Goal: Task Accomplishment & Management: Complete application form

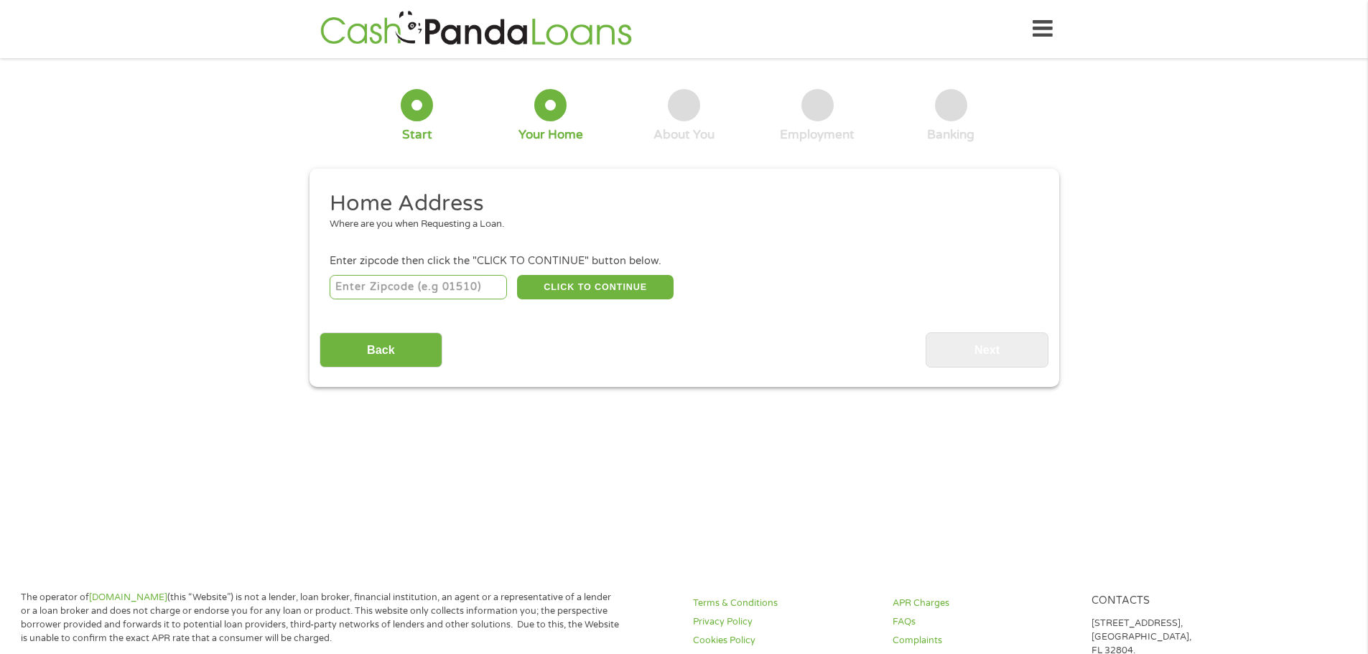
click at [433, 289] on input "number" at bounding box center [418, 287] width 177 height 24
type input "98661"
click at [615, 286] on button "CLICK TO CONTINUE" at bounding box center [595, 287] width 157 height 24
type input "98661"
type input "[GEOGRAPHIC_DATA]"
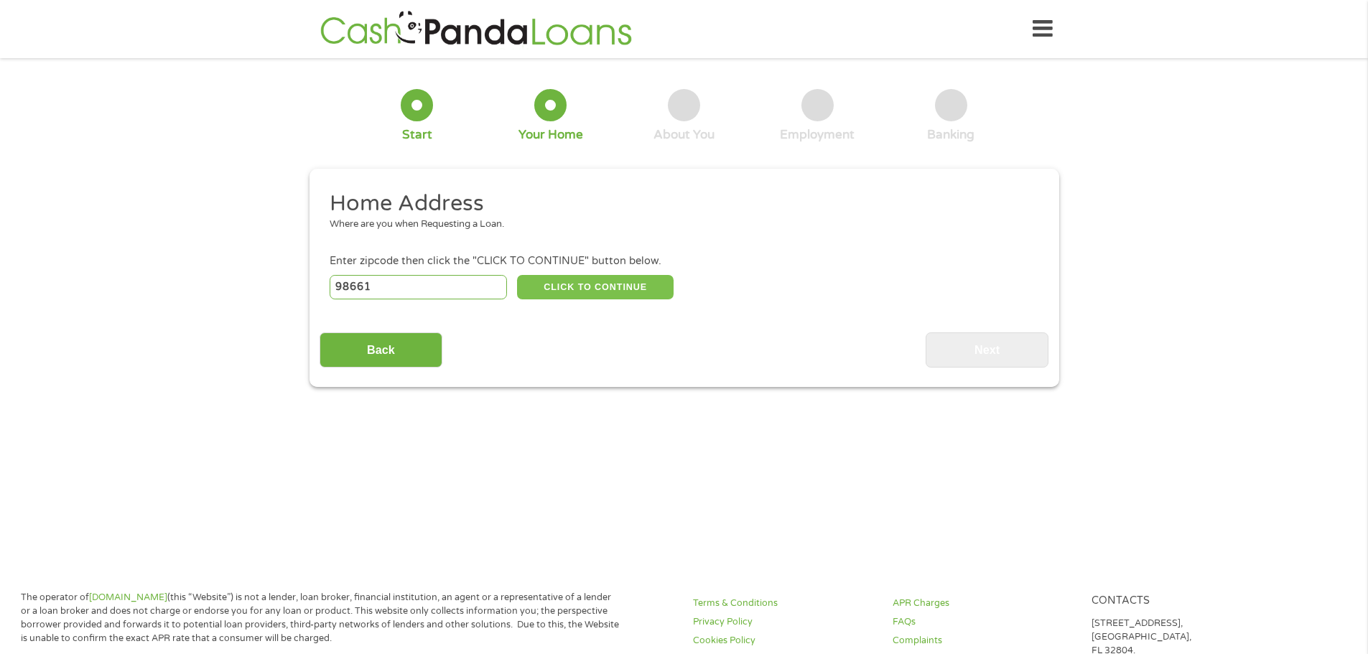
select select "[US_STATE]"
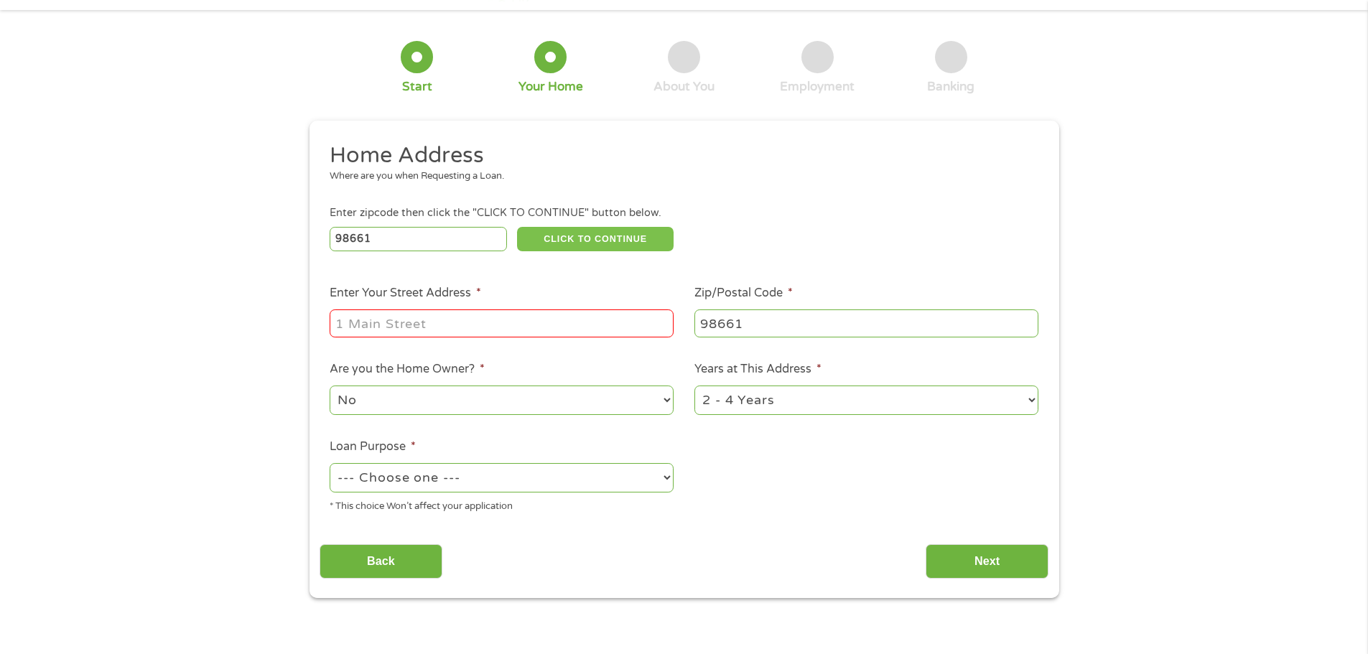
scroll to position [72, 0]
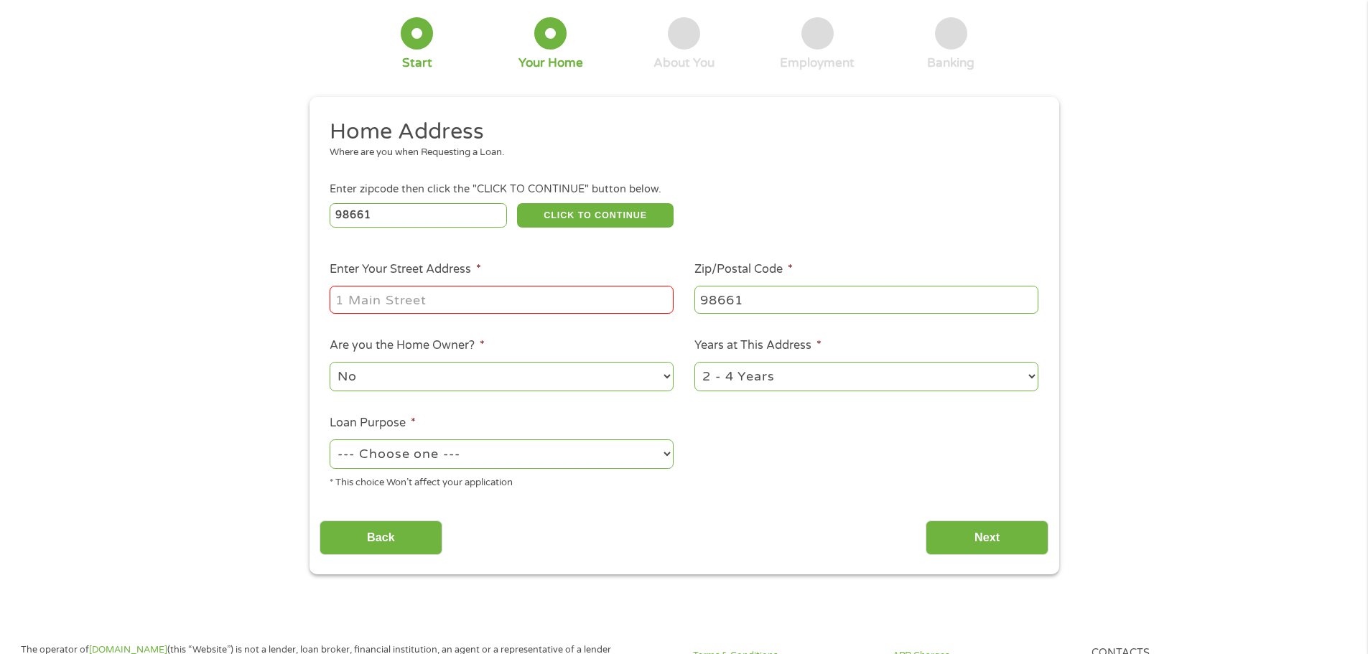
click at [414, 302] on input "Enter Your Street Address *" at bounding box center [502, 299] width 344 height 27
type input "[STREET_ADDRESS]"
click at [501, 386] on select "No Yes" at bounding box center [502, 376] width 344 height 29
click at [790, 376] on select "1 Year or less 1 - 2 Years 2 - 4 Years Over 4 Years" at bounding box center [866, 376] width 344 height 29
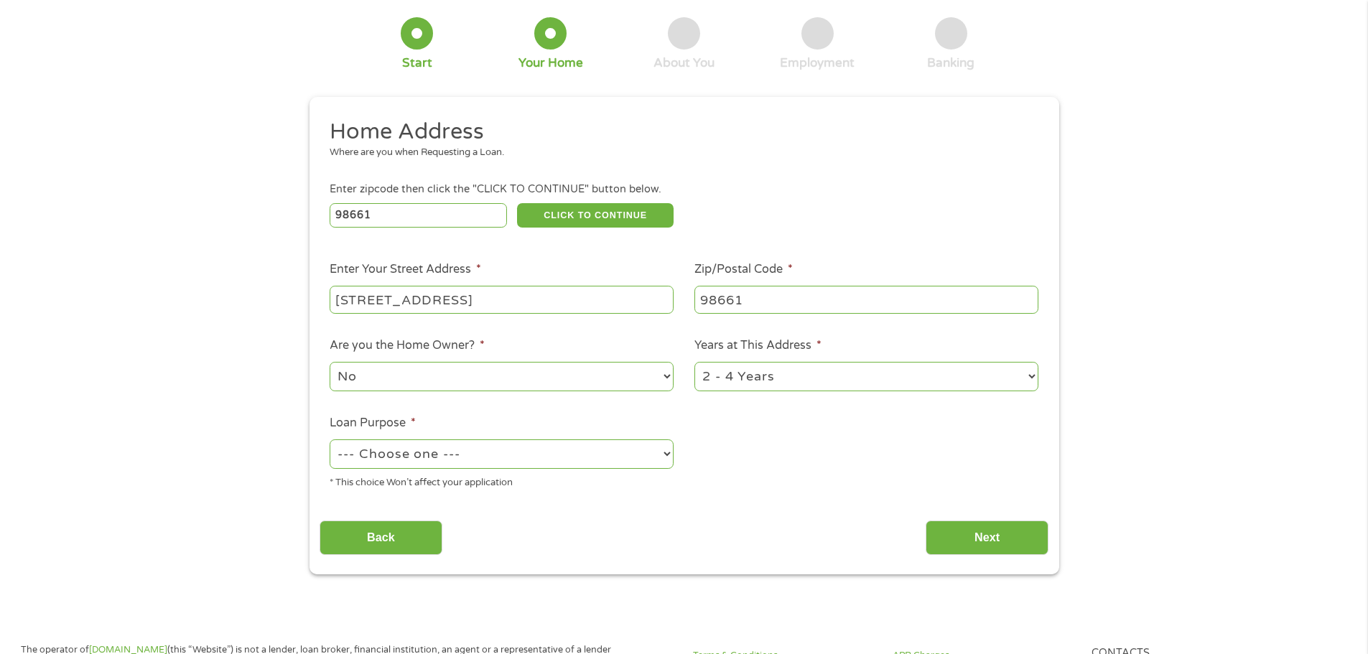
select select "24months"
click at [694, 362] on select "1 Year or less 1 - 2 Years 2 - 4 Years Over 4 Years" at bounding box center [866, 376] width 344 height 29
click at [554, 434] on li "Loan Purpose * --- Choose one --- Pay Bills Debt Consolidation Home Improvement…" at bounding box center [501, 452] width 365 height 76
click at [546, 447] on select "--- Choose one --- Pay Bills Debt Consolidation Home Improvement Major Purchase…" at bounding box center [502, 453] width 344 height 29
select select "medicalexpenses"
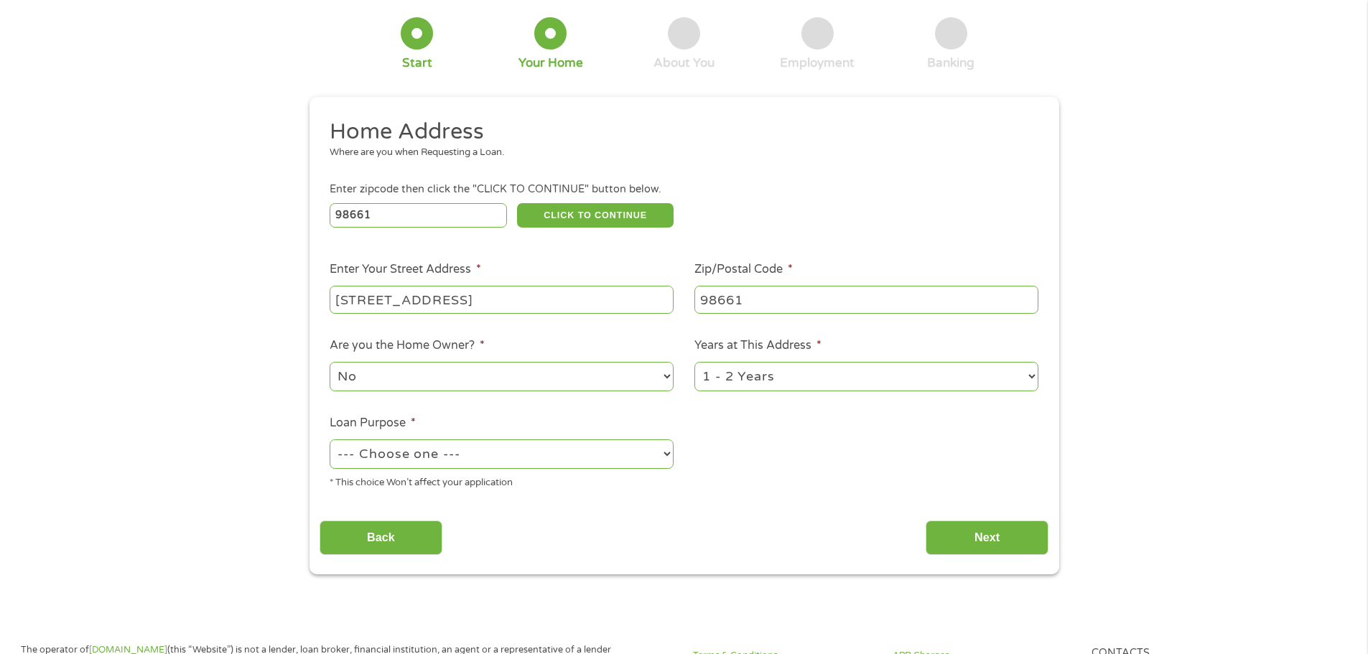
click at [330, 439] on select "--- Choose one --- Pay Bills Debt Consolidation Home Improvement Major Purchase…" at bounding box center [502, 453] width 344 height 29
click at [992, 538] on input "Next" at bounding box center [986, 537] width 123 height 35
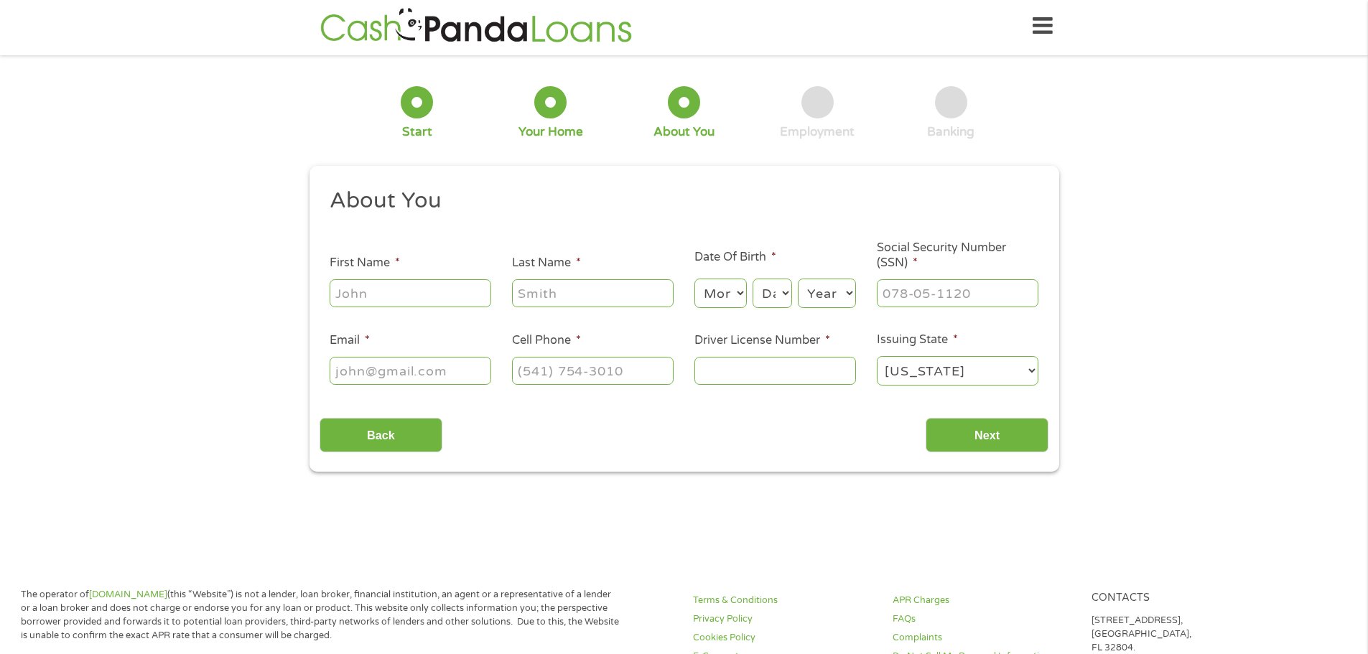
scroll to position [0, 0]
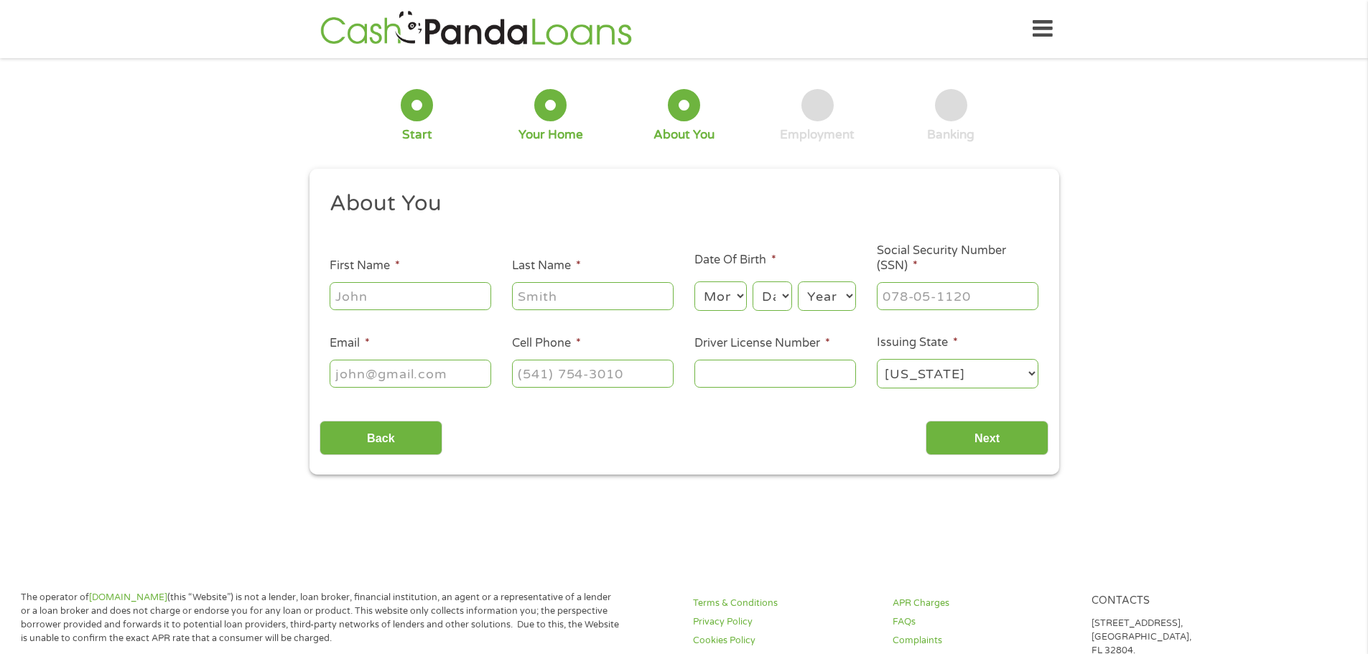
click at [370, 291] on input "First Name *" at bounding box center [411, 295] width 162 height 27
type input "Chrizelda"
type input "Mostert"
click at [722, 302] on select "Month 1 2 3 4 5 6 7 8 9 10 11 12" at bounding box center [720, 295] width 52 height 29
select select "9"
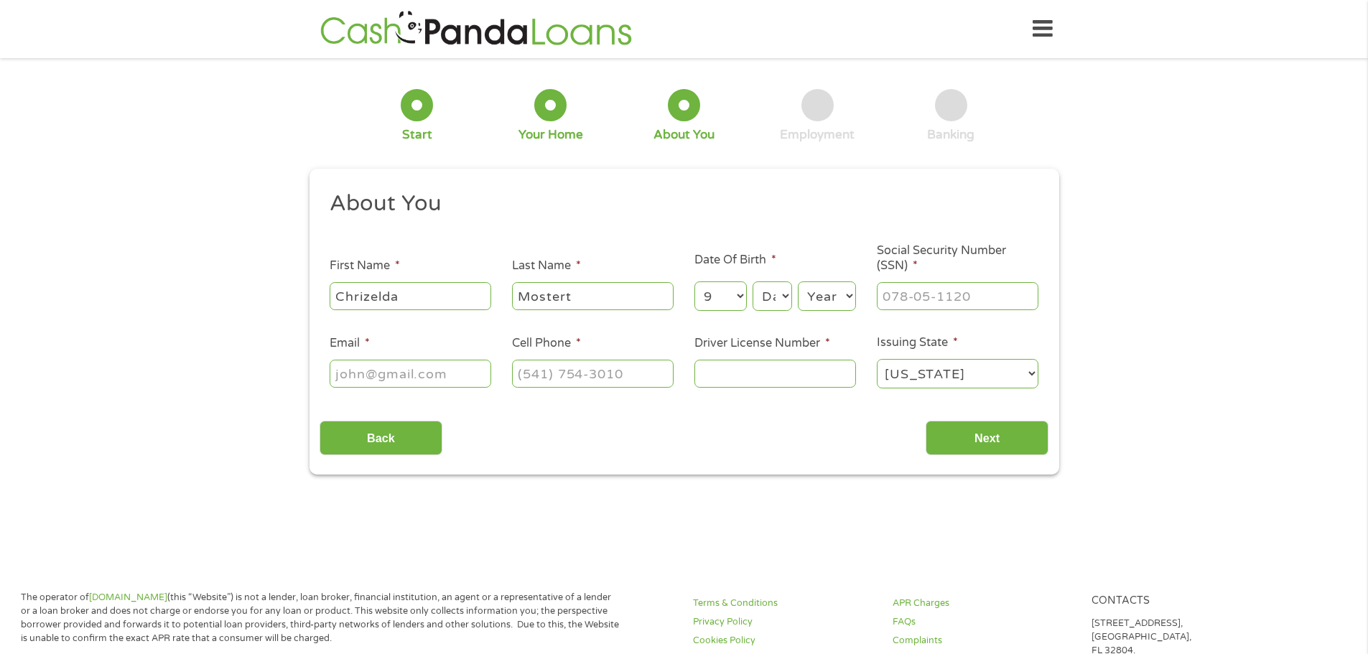
click at [694, 281] on select "Month 1 2 3 4 5 6 7 8 9 10 11 12" at bounding box center [720, 295] width 52 height 29
click at [779, 309] on select "Day 1 2 3 4 5 6 7 8 9 10 11 12 13 14 15 16 17 18 19 20 21 22 23 24 25 26 27 28 …" at bounding box center [771, 295] width 39 height 29
select select "1"
click at [752, 281] on select "Day 1 2 3 4 5 6 7 8 9 10 11 12 13 14 15 16 17 18 19 20 21 22 23 24 25 26 27 28 …" at bounding box center [771, 295] width 39 height 29
click at [811, 296] on select "Year [DATE] 2006 2005 2004 2003 2002 2001 2000 1999 1998 1997 1996 1995 1994 19…" at bounding box center [827, 295] width 58 height 29
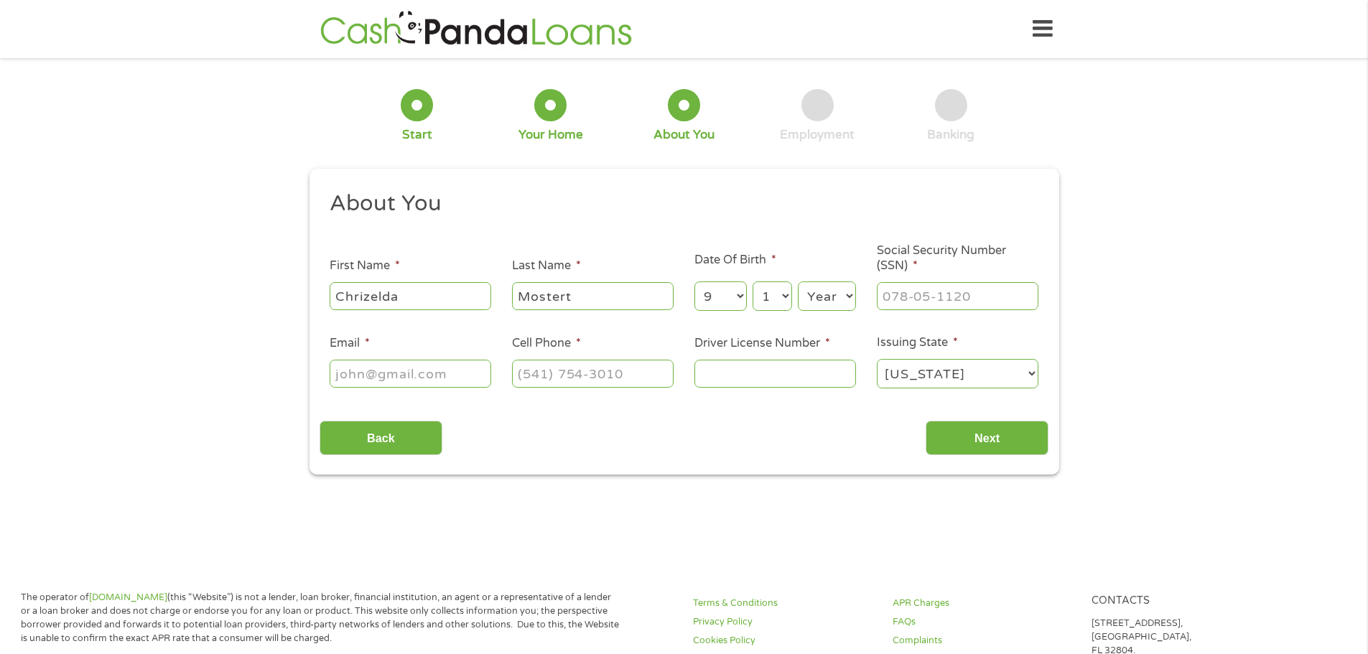
select select "1993"
click at [798, 281] on select "Year [DATE] 2006 2005 2004 2003 2002 2001 2000 1999 1998 1997 1996 1995 1994 19…" at bounding box center [827, 295] width 58 height 29
click at [917, 288] on input "___-__-____" at bounding box center [958, 295] width 162 height 27
type input "075-17-5356"
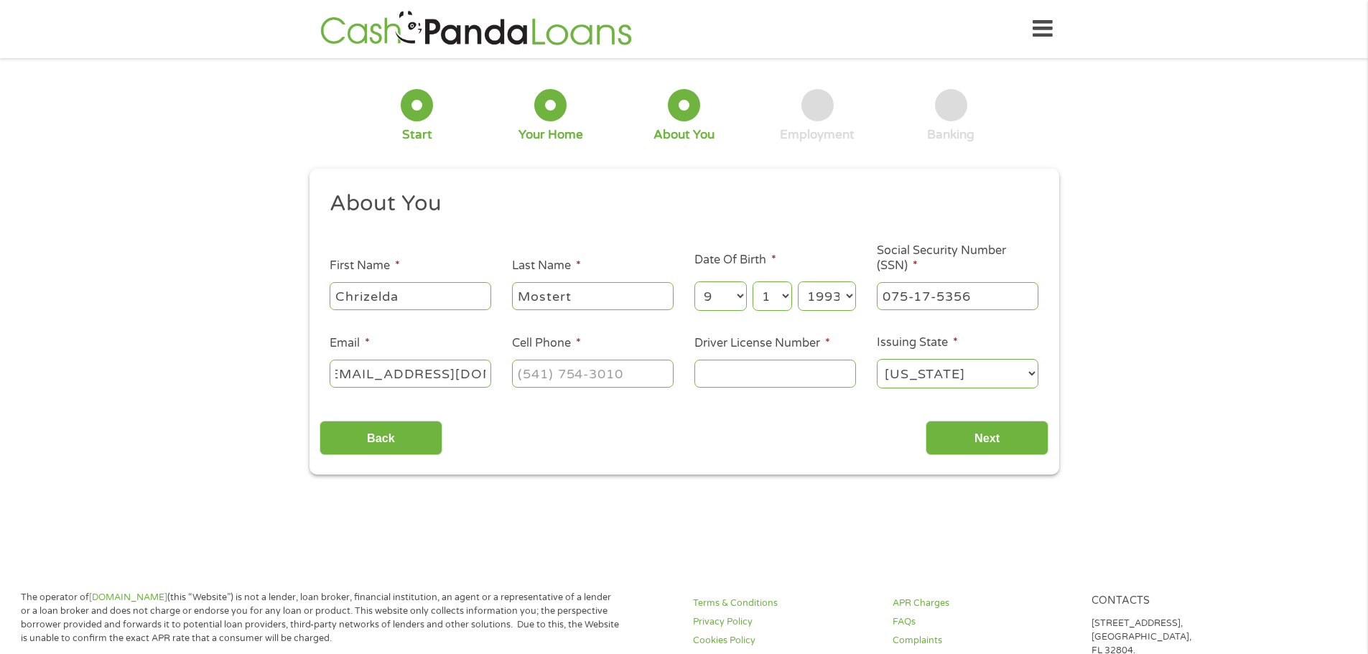
type input "[EMAIL_ADDRESS][DOMAIN_NAME]"
type input "[PHONE_NUMBER]"
type input "W9214694"
click at [964, 380] on select "[US_STATE] [US_STATE] [US_STATE] [US_STATE] [US_STATE] [US_STATE] [US_STATE] [U…" at bounding box center [958, 373] width 162 height 29
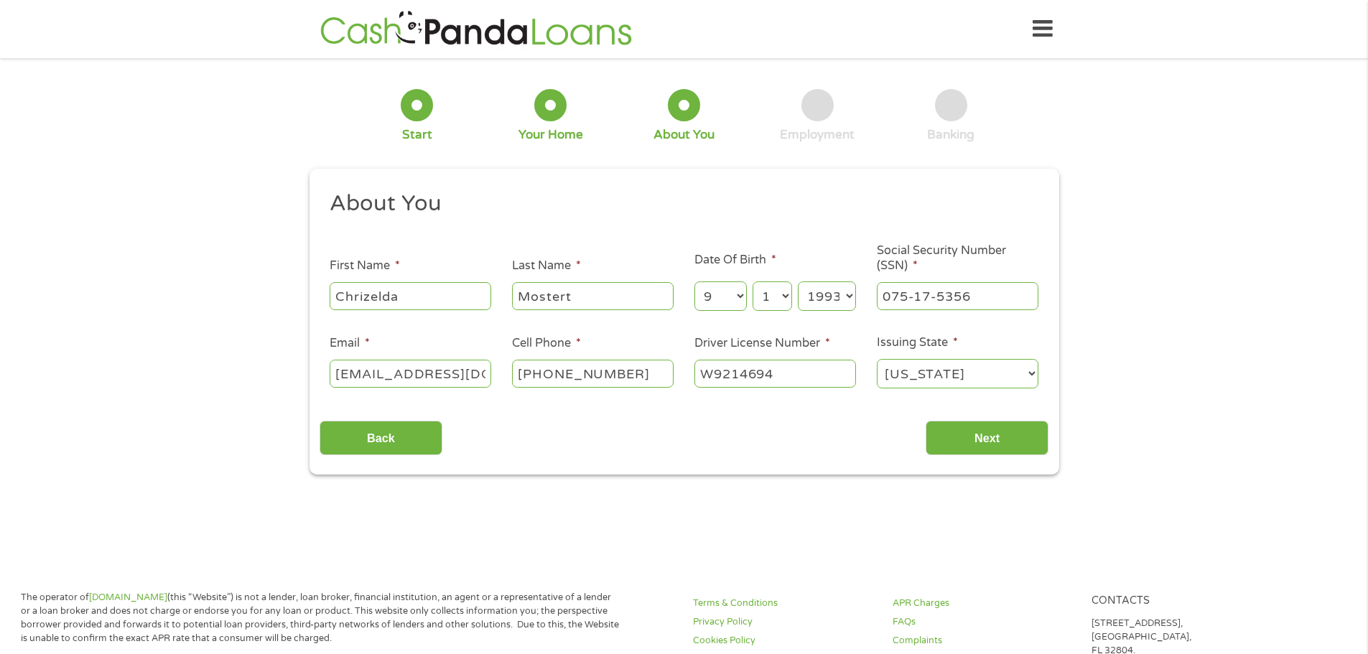
select select "[US_STATE]"
click at [877, 359] on select "[US_STATE] [US_STATE] [US_STATE] [US_STATE] [US_STATE] [US_STATE] [US_STATE] [U…" at bounding box center [958, 373] width 162 height 29
click at [997, 438] on input "Next" at bounding box center [986, 438] width 123 height 35
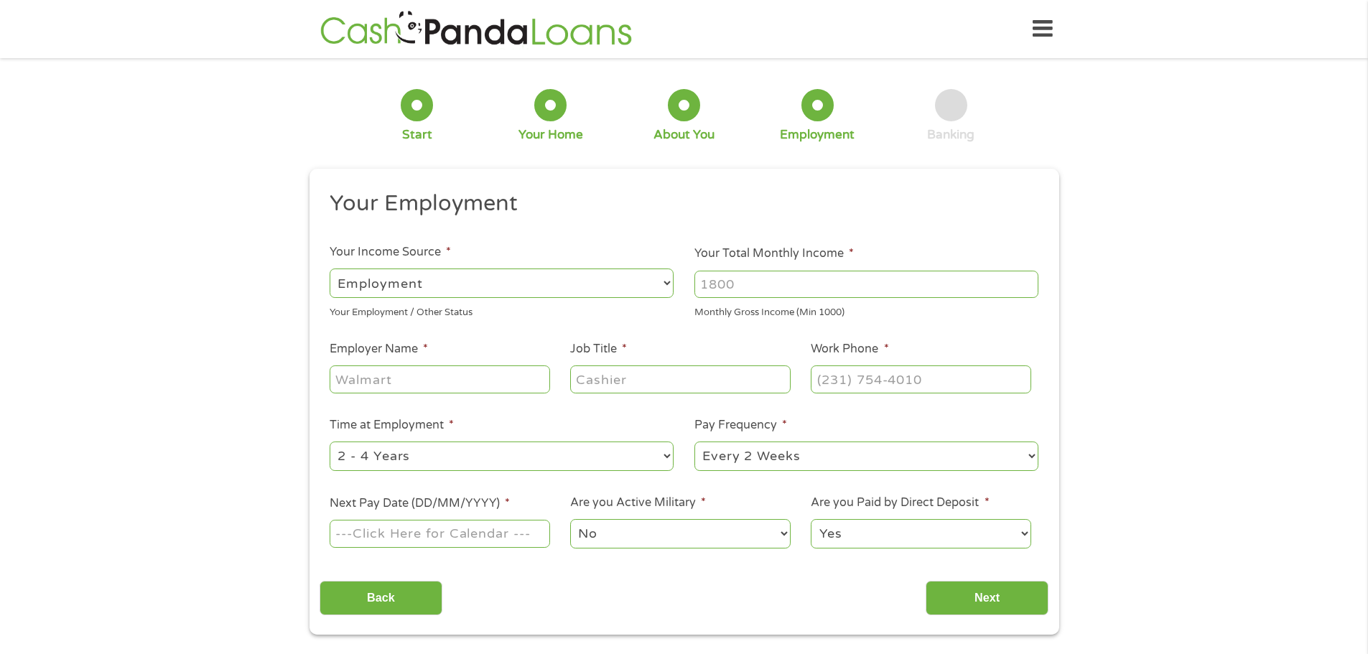
click at [743, 280] on input "Your Total Monthly Income *" at bounding box center [866, 284] width 344 height 27
type input "9000"
click at [434, 373] on input "Employer Name *" at bounding box center [440, 378] width 220 height 27
type input "AFS"
type input "o"
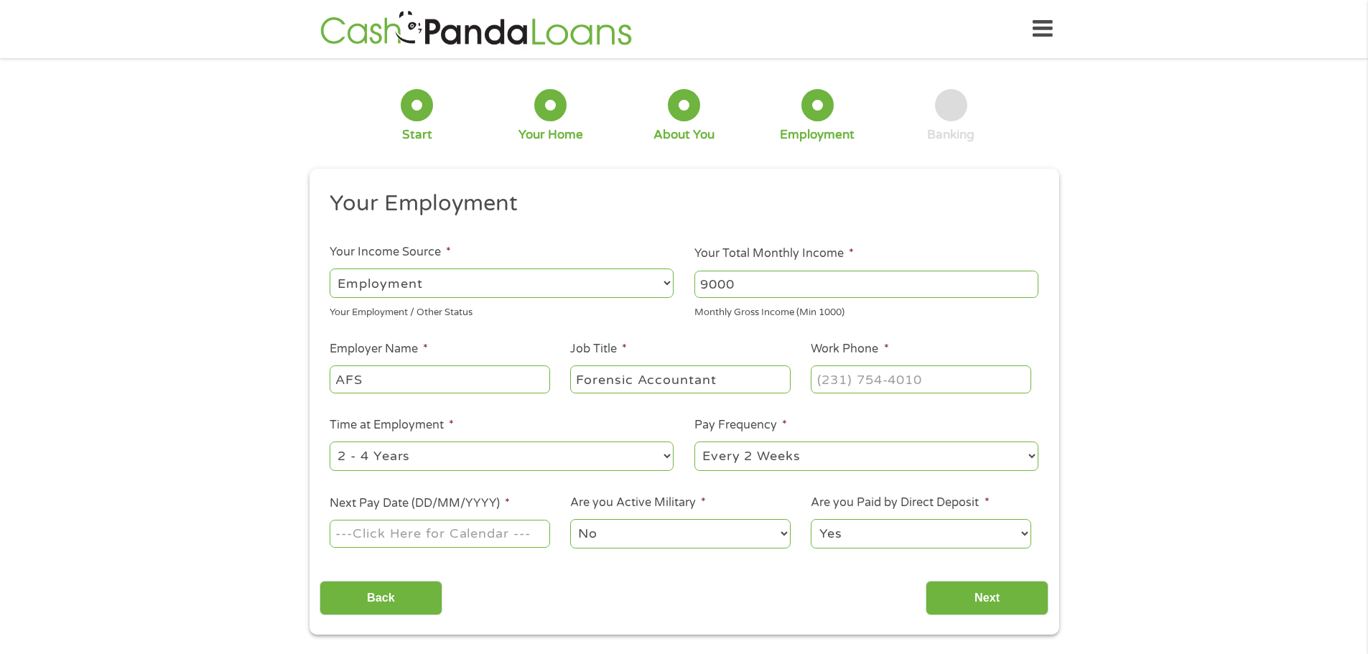
type input "Forensic Accountant"
type input "[PHONE_NUMBER]"
click at [414, 464] on select "--- Choose one --- 1 Year or less 1 - 2 Years 2 - 4 Years Over 4 Years" at bounding box center [502, 456] width 344 height 29
select select "12months"
click at [330, 442] on select "--- Choose one --- 1 Year or less 1 - 2 Years 2 - 4 Years Over 4 Years" at bounding box center [502, 456] width 344 height 29
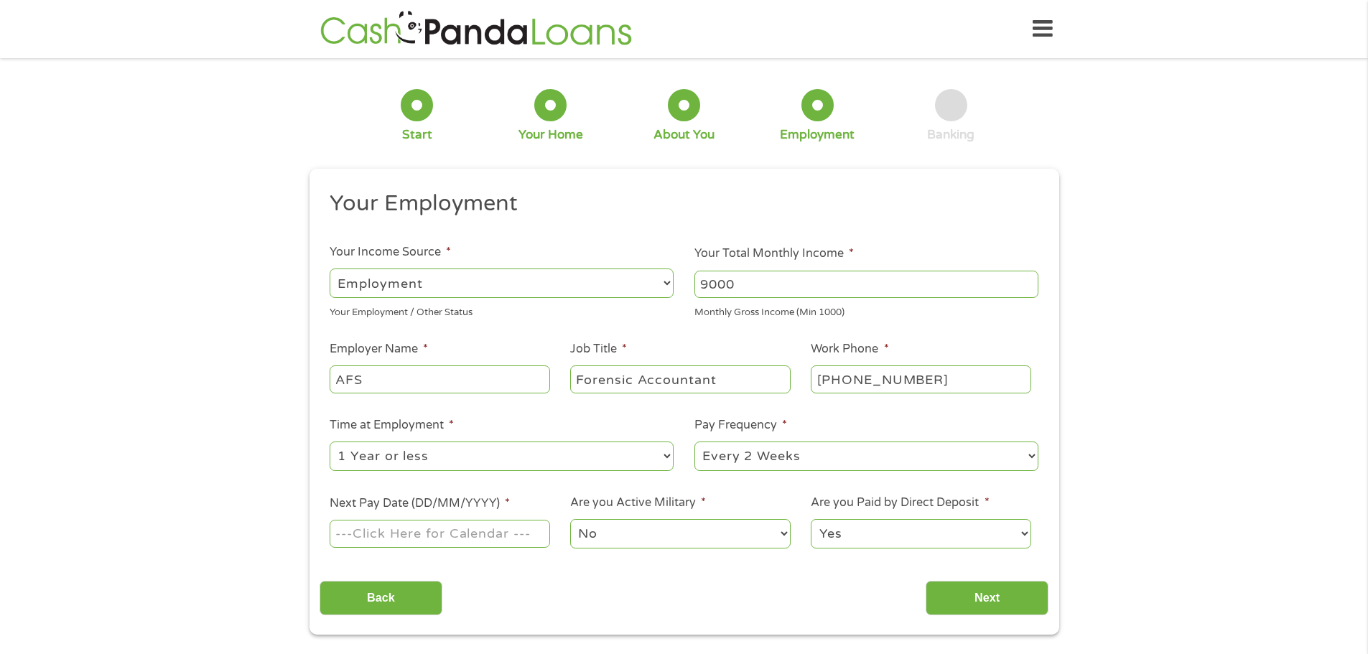
click at [775, 459] on select "--- Choose one --- Every 2 Weeks Every Week Monthly Semi-Monthly" at bounding box center [866, 456] width 344 height 29
select select "monthly"
click at [694, 442] on select "--- Choose one --- Every 2 Weeks Every Week Monthly Semi-Monthly" at bounding box center [866, 456] width 344 height 29
click at [441, 541] on input "Next Pay Date (DD/MM/YYYY) *" at bounding box center [440, 533] width 220 height 27
type input "[DATE]"
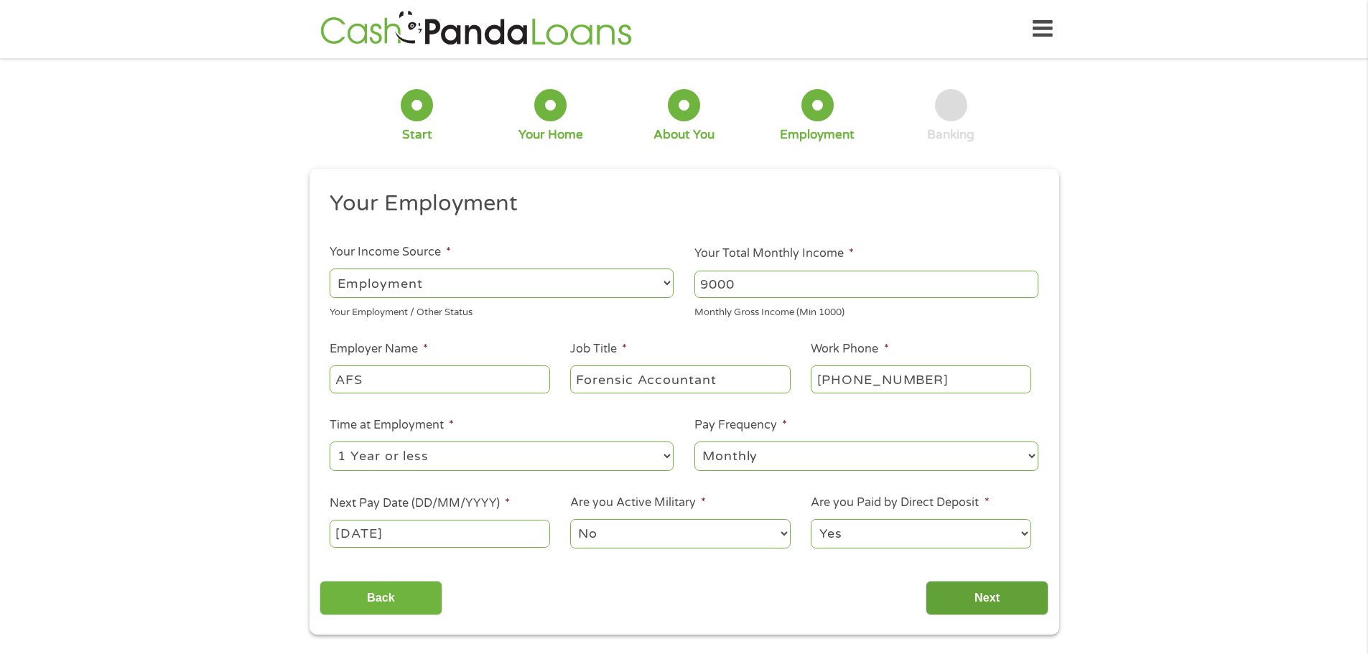
click at [995, 594] on input "Next" at bounding box center [986, 598] width 123 height 35
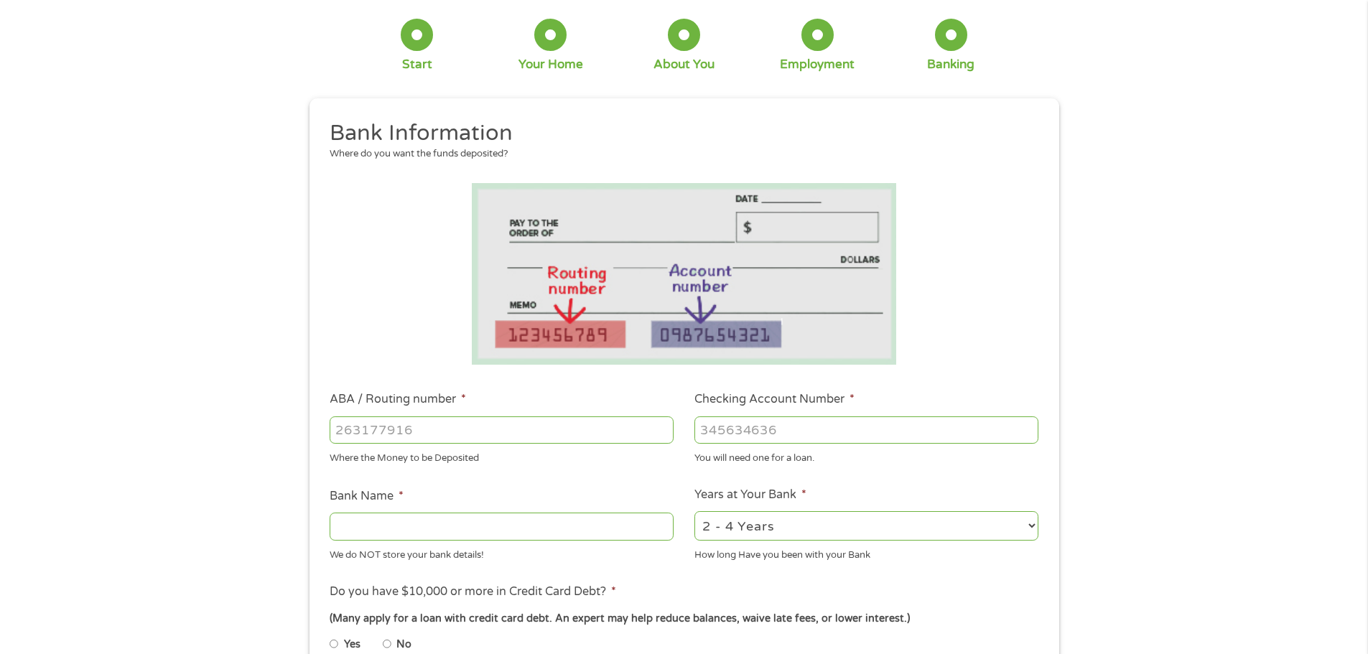
scroll to position [215, 0]
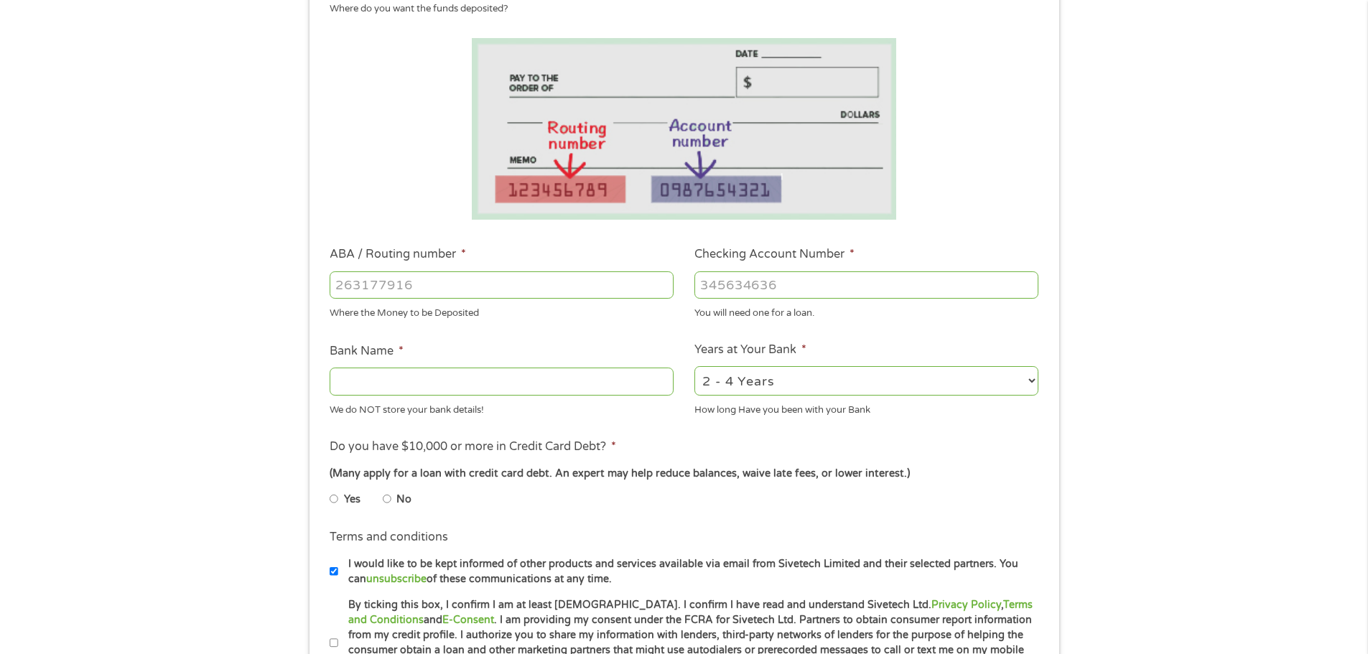
click at [383, 287] on input "ABA / Routing number *" at bounding box center [502, 284] width 344 height 27
paste input "0"
click at [429, 284] on input "ABA / Routing number *" at bounding box center [502, 284] width 344 height 27
type input "031176110"
type input "CAPITAL ONE NA"
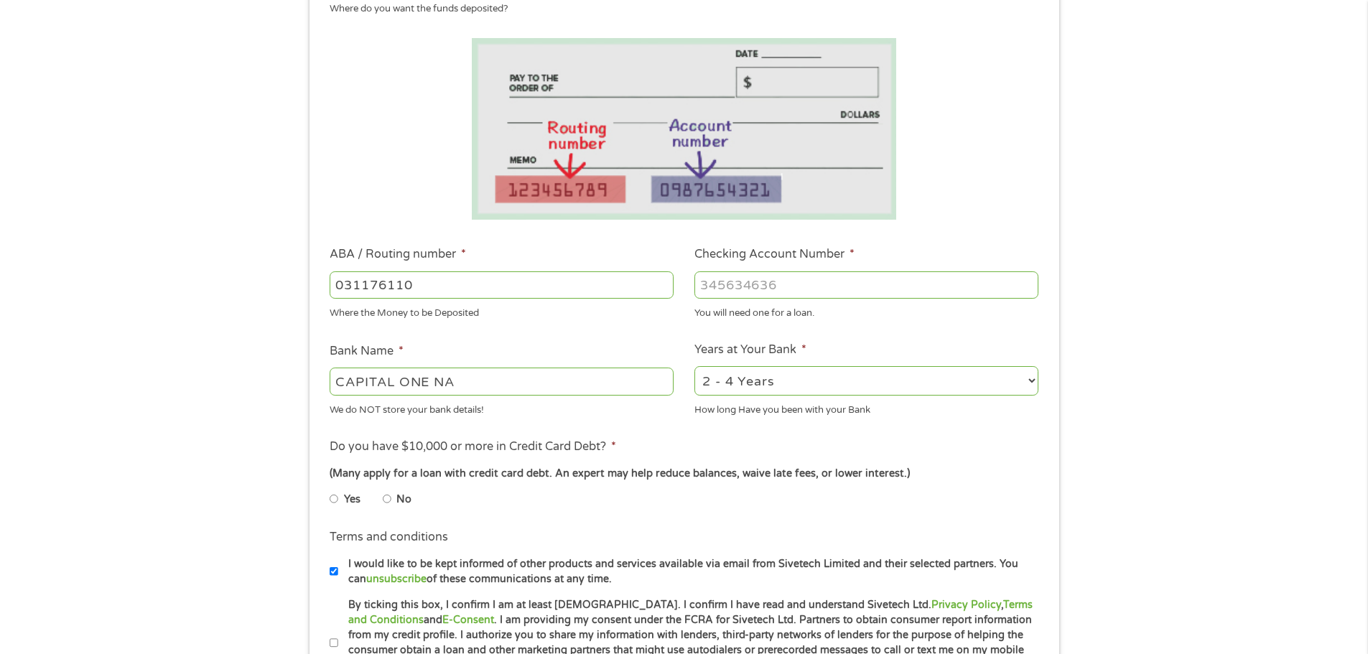
click at [755, 284] on input "Checking Account Number *" at bounding box center [866, 284] width 344 height 27
click at [748, 284] on input "Checking Account Number *" at bounding box center [866, 284] width 344 height 27
type input "36328848679"
click at [739, 383] on select "2 - 4 Years 6 - 12 Months 1 - 2 Years Over 4 Years" at bounding box center [866, 380] width 344 height 29
select select "24months"
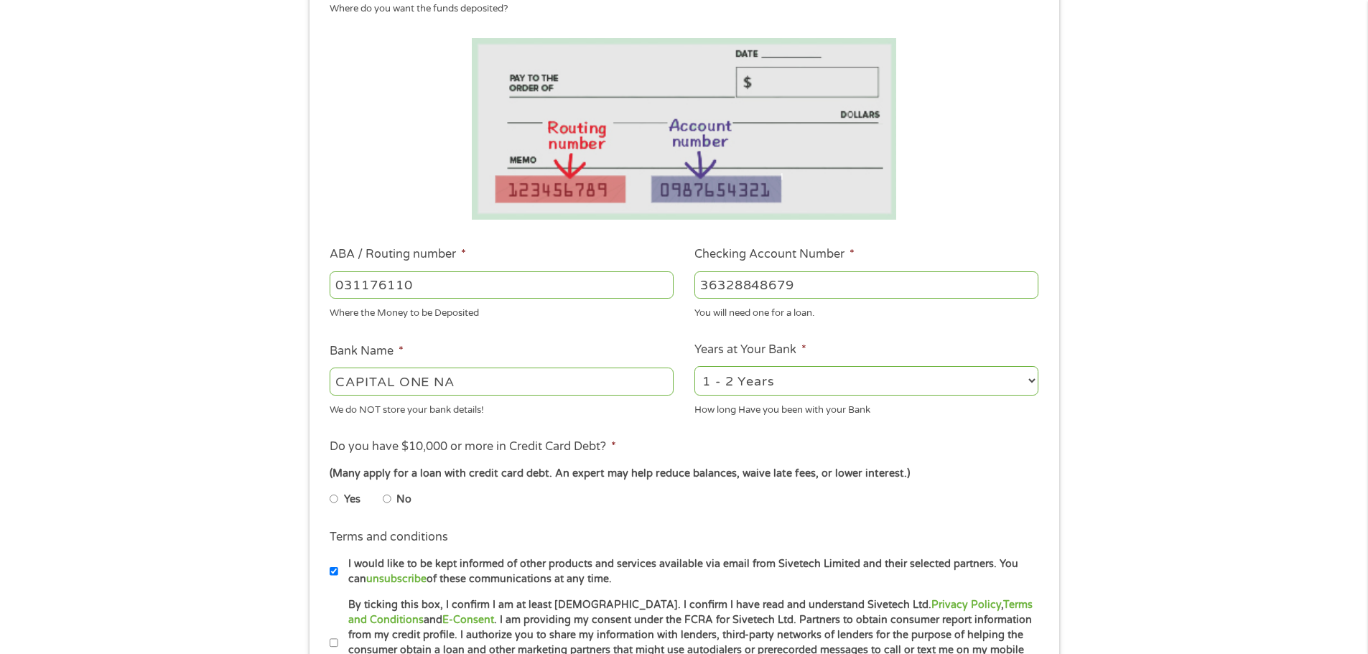
click at [694, 366] on select "2 - 4 Years 6 - 12 Months 1 - 2 Years Over 4 Years" at bounding box center [866, 380] width 344 height 29
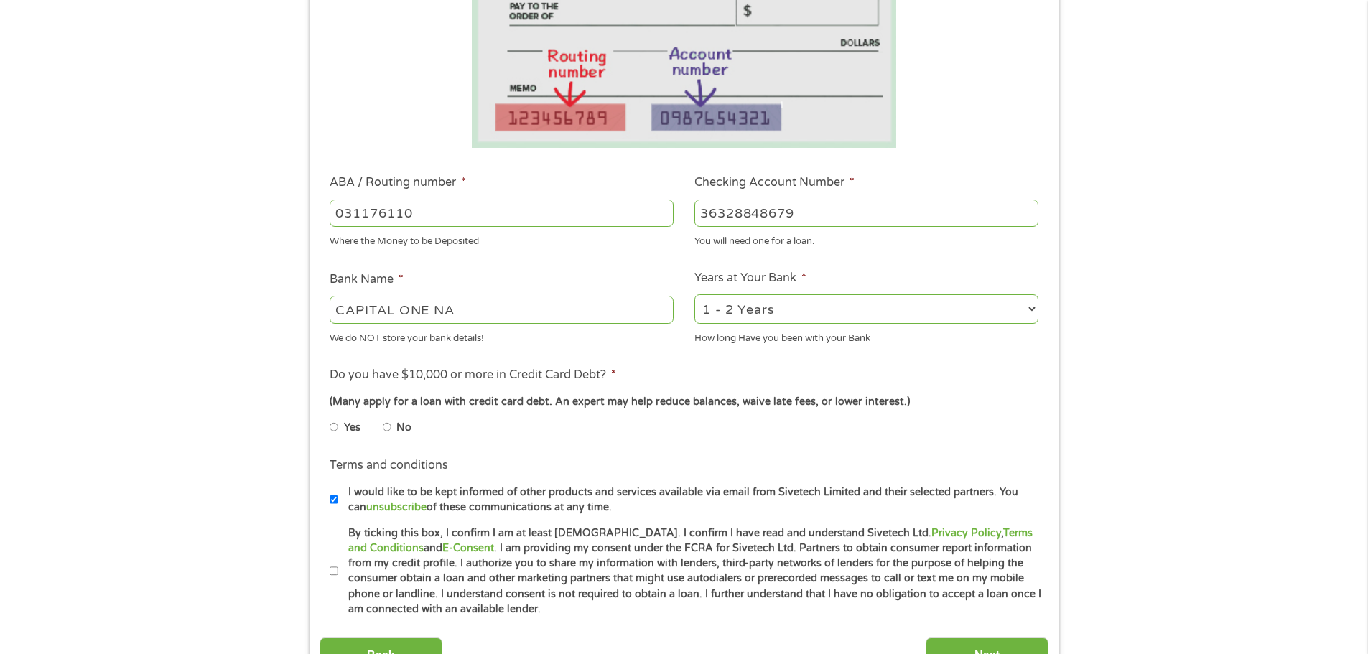
click at [396, 429] on label "No" at bounding box center [403, 428] width 15 height 16
click at [391, 429] on input "No" at bounding box center [387, 427] width 9 height 23
radio input "true"
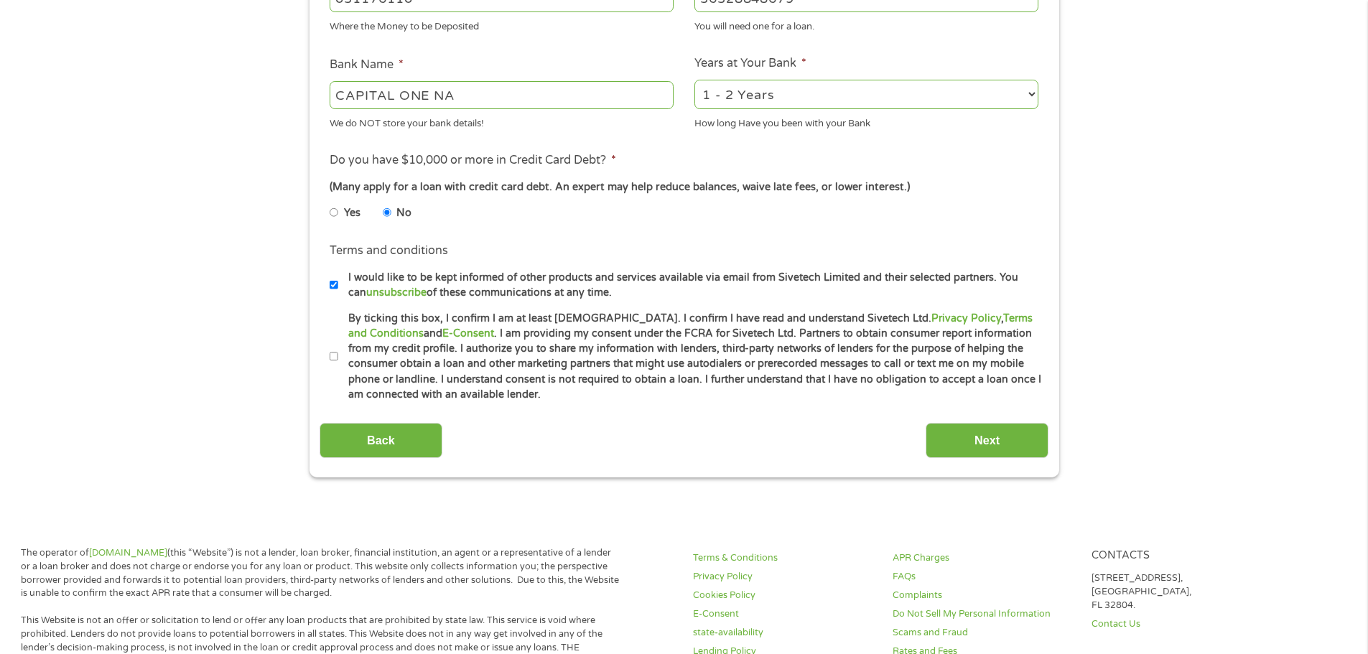
scroll to position [503, 0]
click at [333, 355] on input "By ticking this box, I confirm I am at least [DEMOGRAPHIC_DATA]. I confirm I ha…" at bounding box center [334, 356] width 9 height 23
checkbox input "true"
click at [991, 436] on input "Next" at bounding box center [986, 439] width 123 height 35
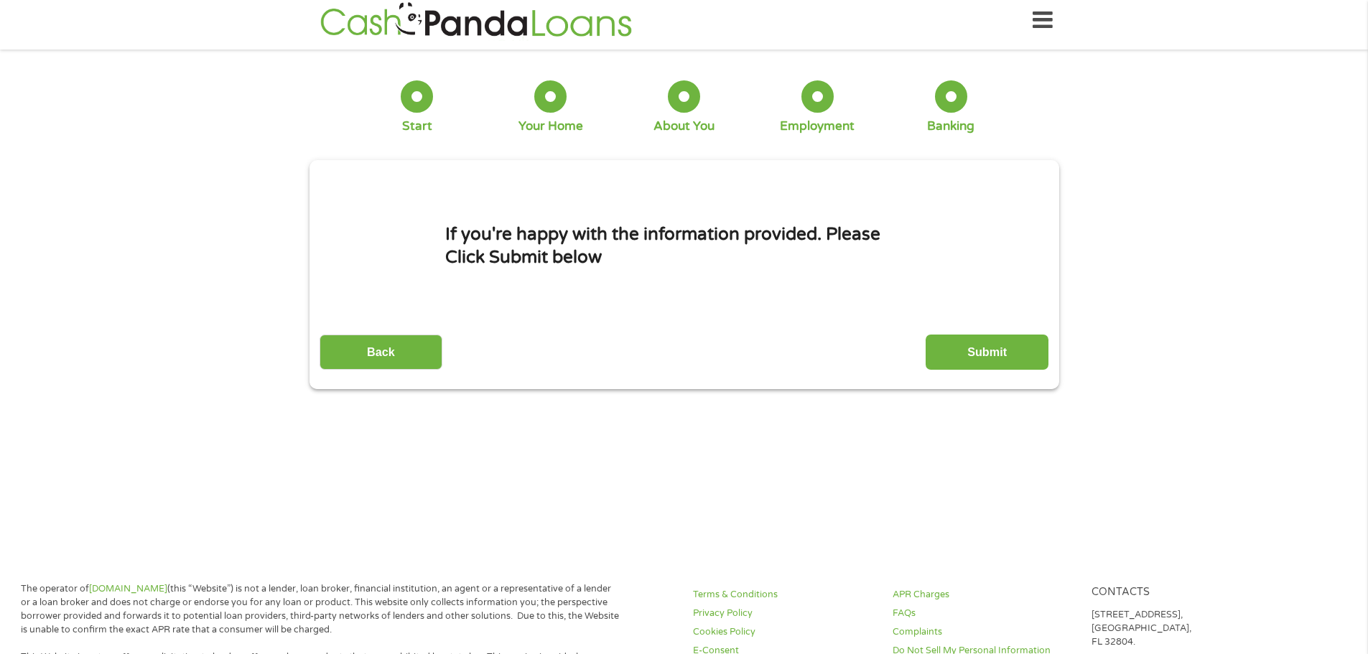
scroll to position [0, 0]
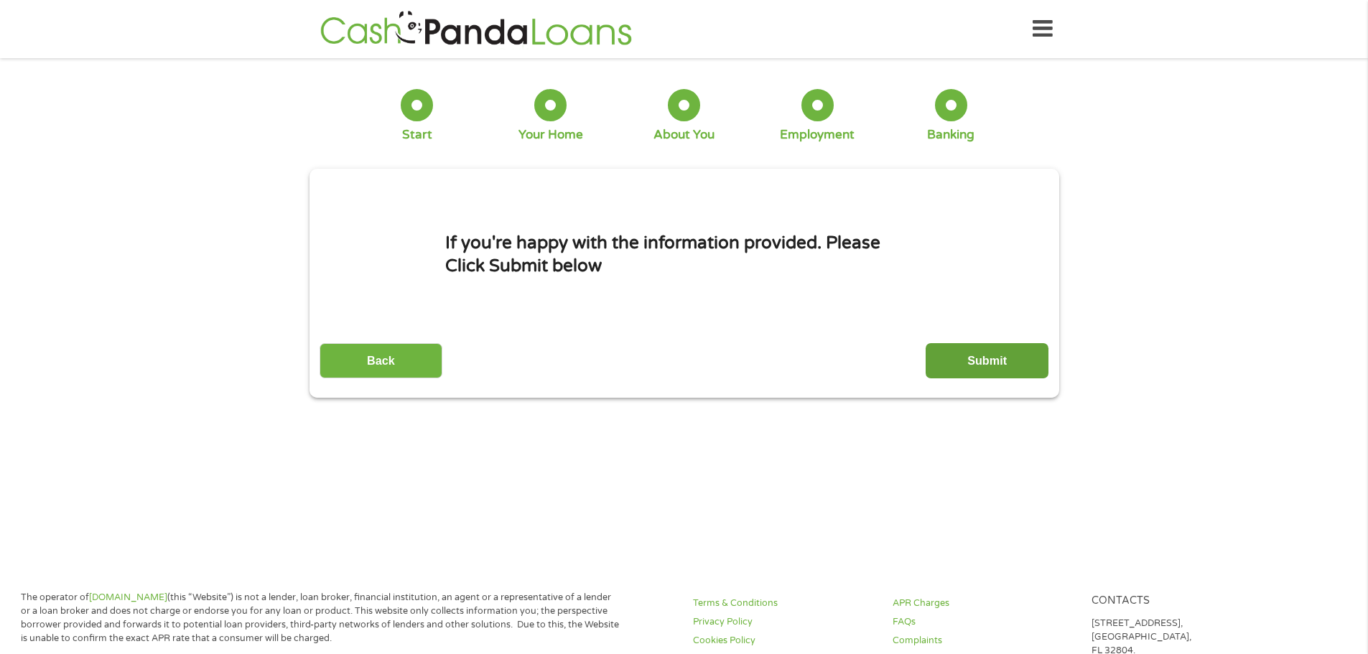
click at [1029, 370] on input "Submit" at bounding box center [986, 360] width 123 height 35
